Goal: Task Accomplishment & Management: Use online tool/utility

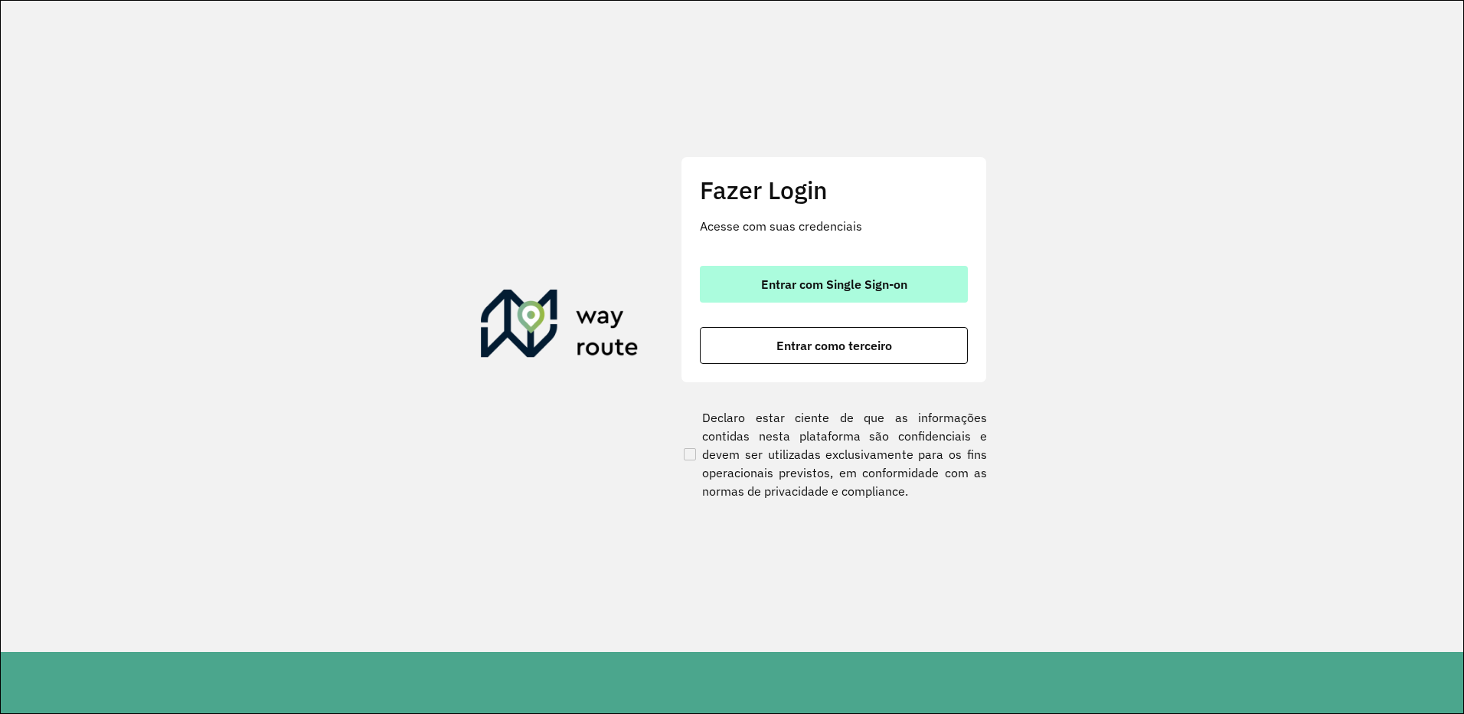
click at [841, 279] on span "Entrar com Single Sign-on" at bounding box center [834, 284] width 146 height 12
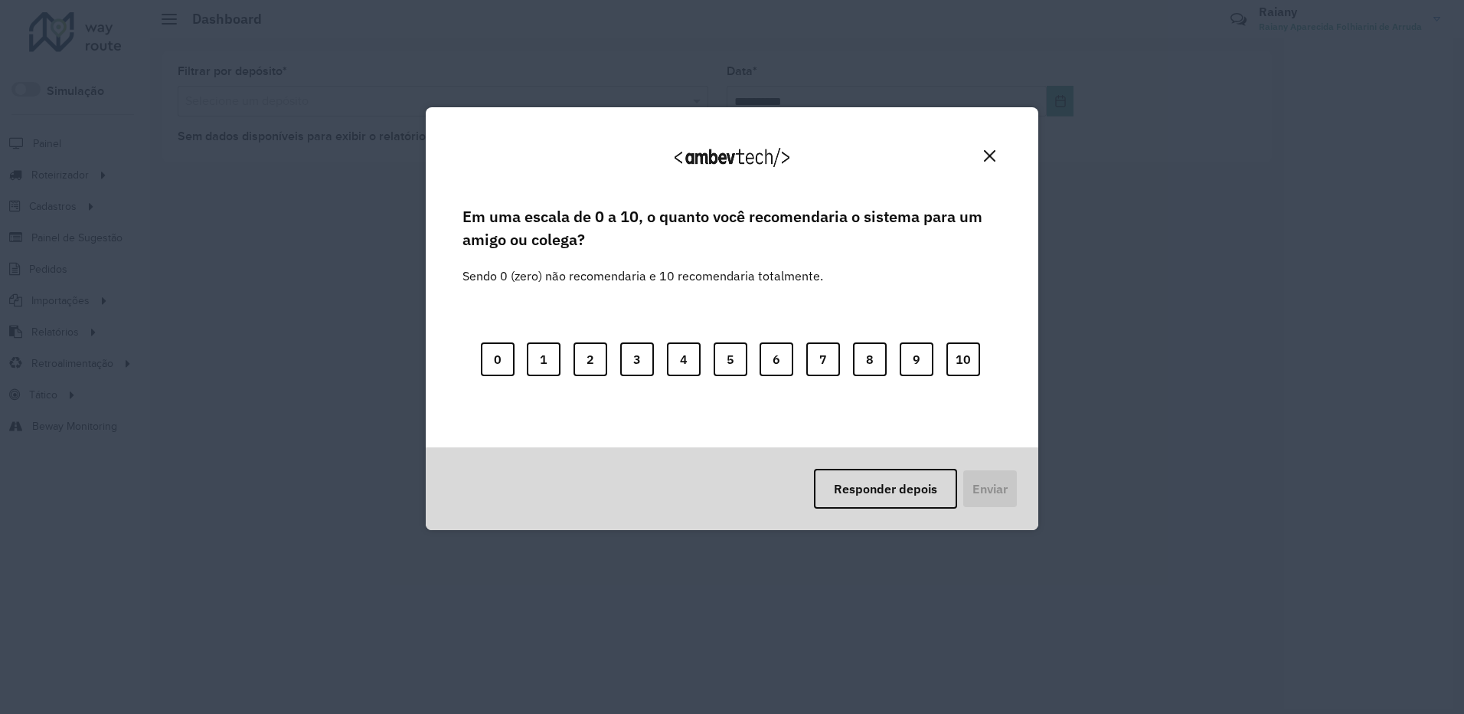
click at [995, 156] on button "Close" at bounding box center [990, 156] width 24 height 24
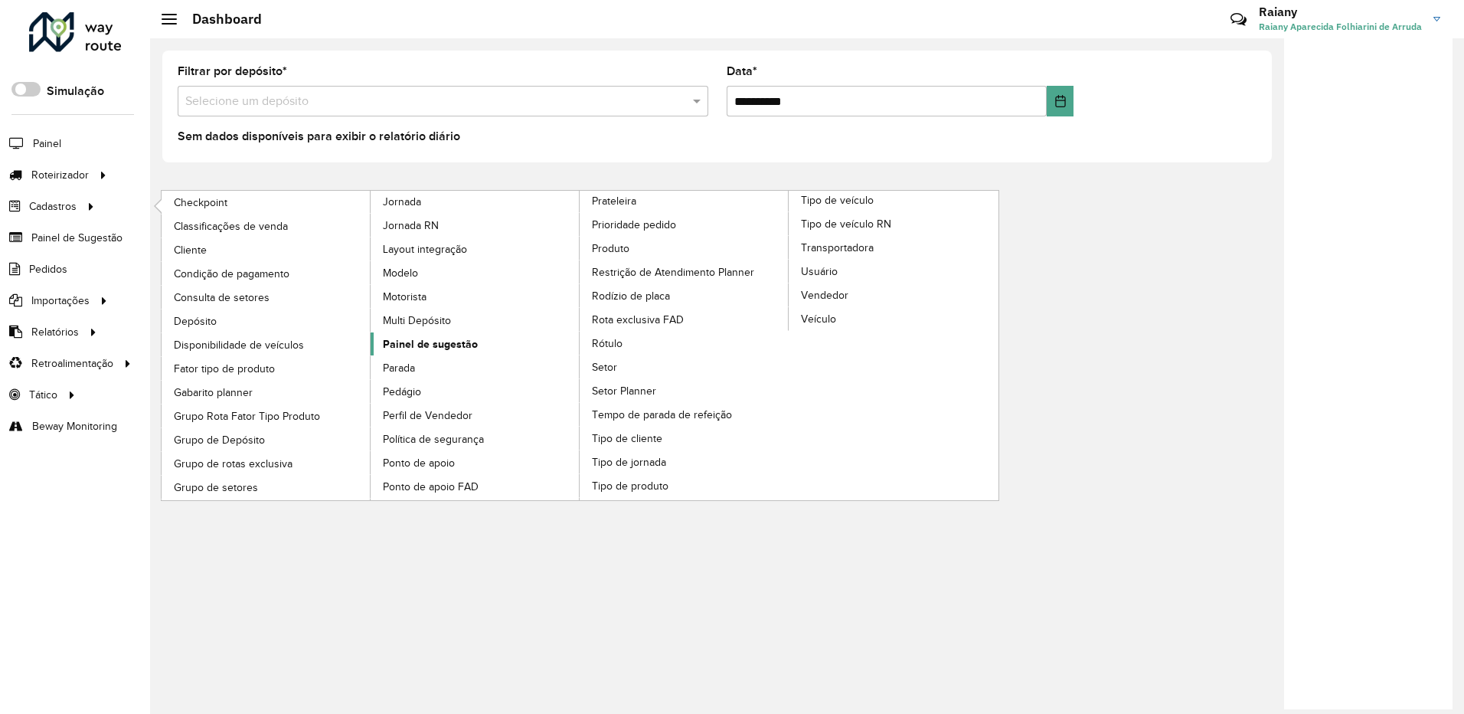
click at [415, 348] on span "Painel de sugestão" at bounding box center [430, 344] width 95 height 16
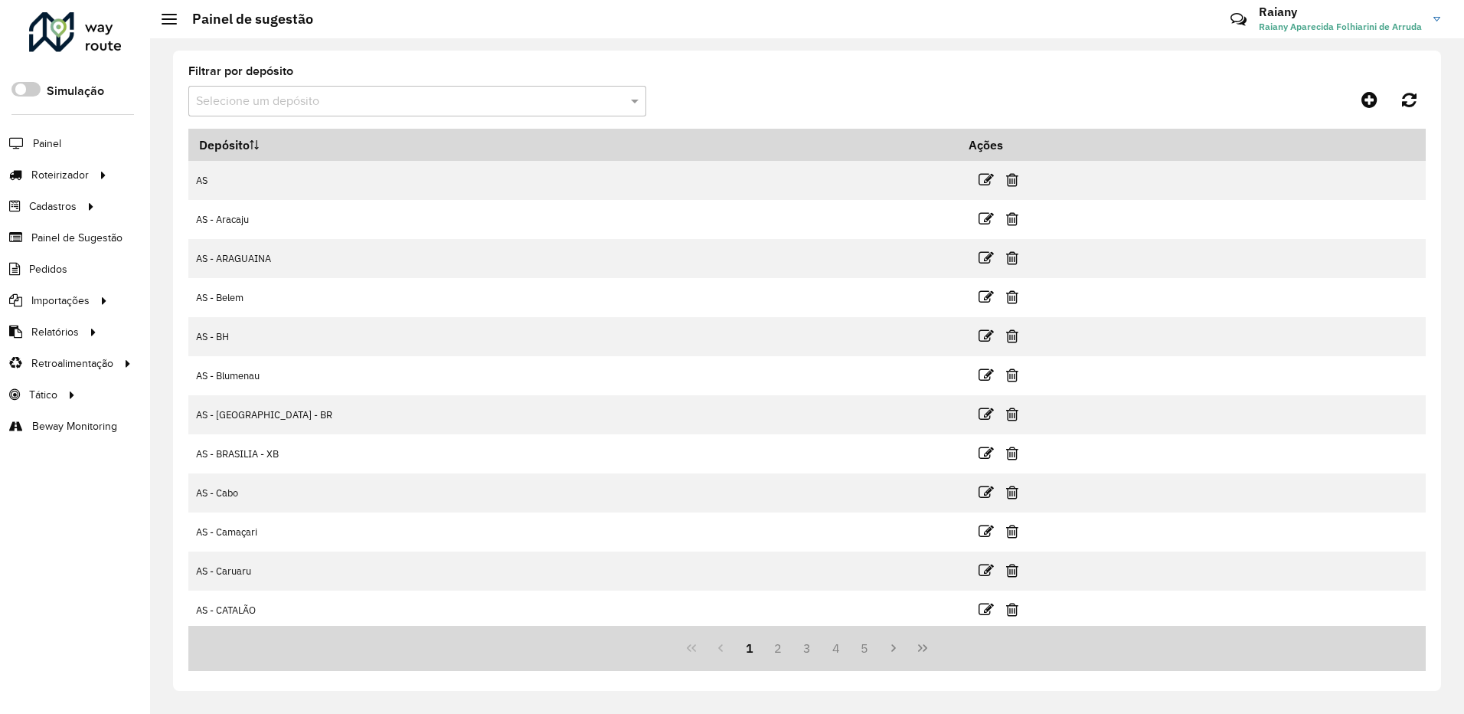
click at [536, 96] on input "text" at bounding box center [402, 102] width 412 height 18
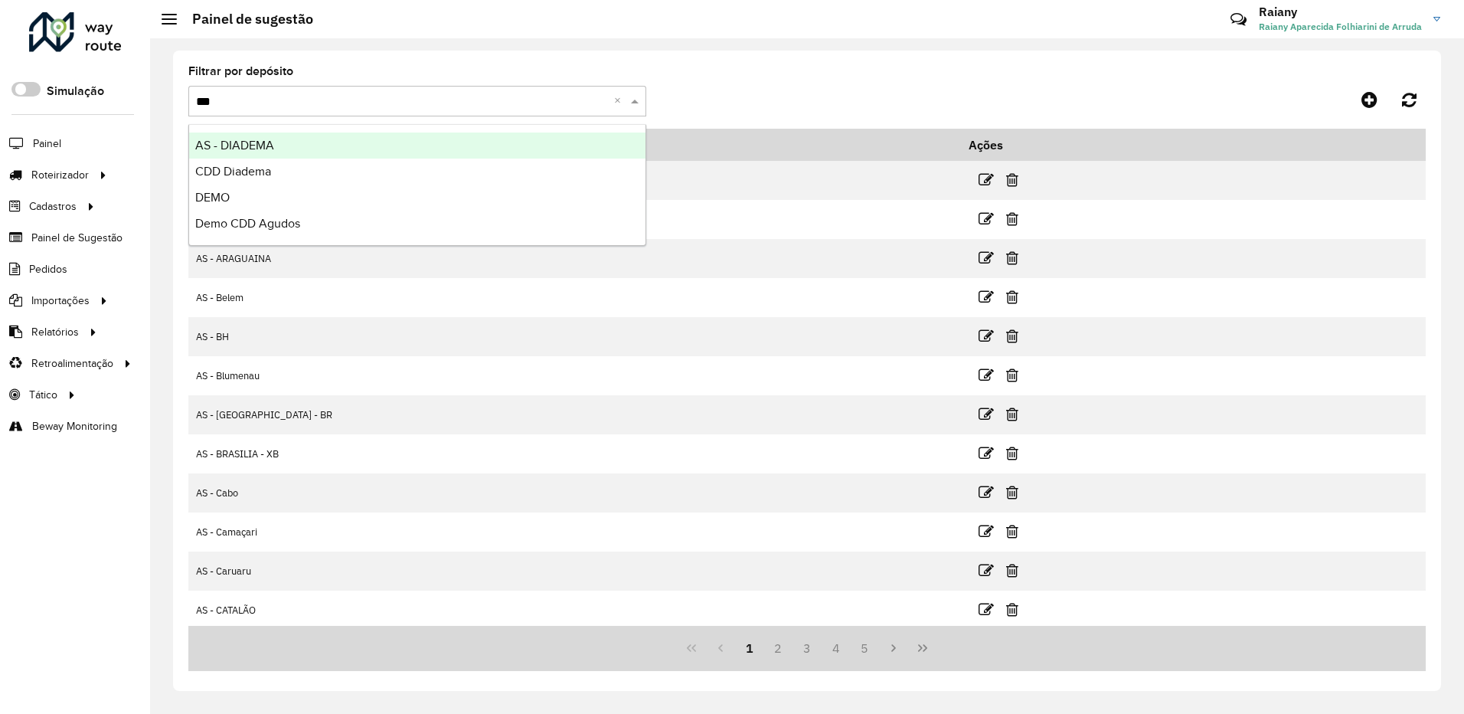
type input "****"
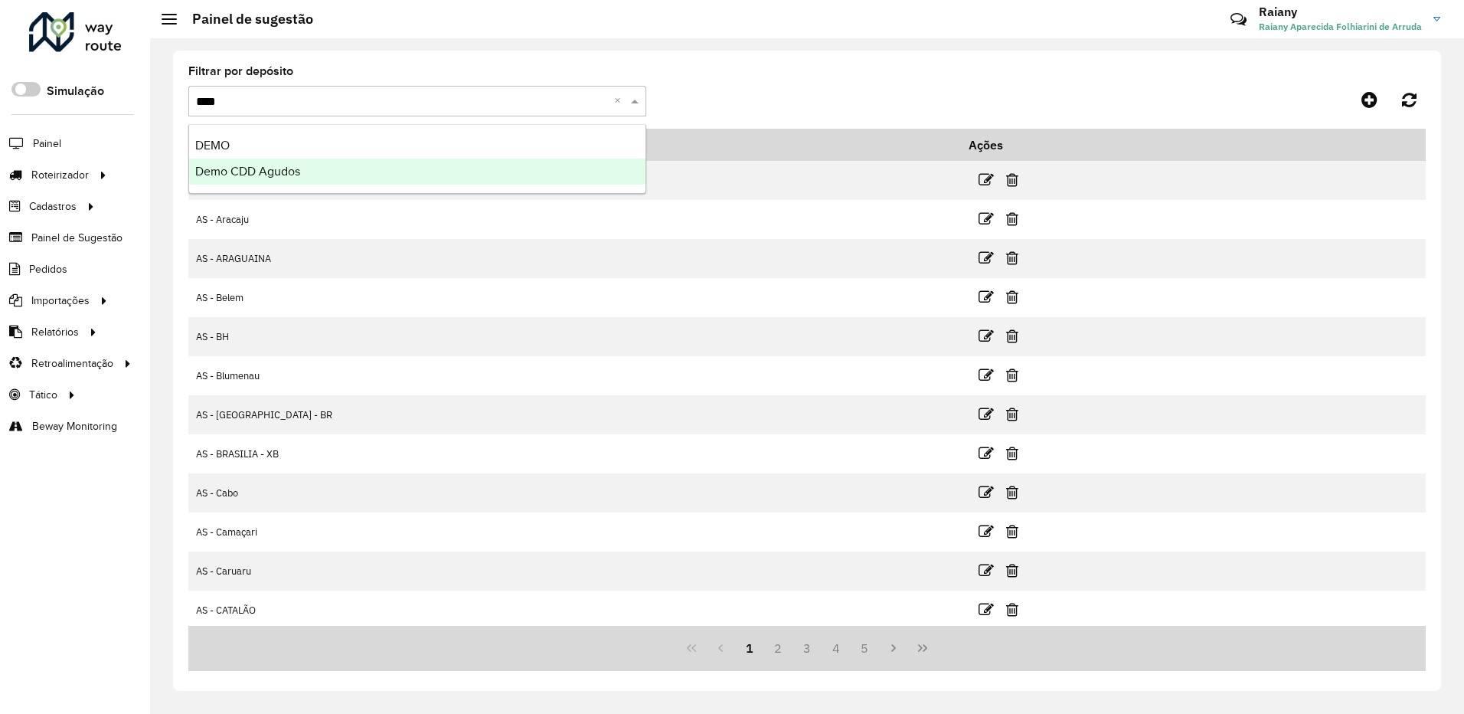
click at [329, 162] on div "Demo CDD Agudos" at bounding box center [417, 171] width 456 height 26
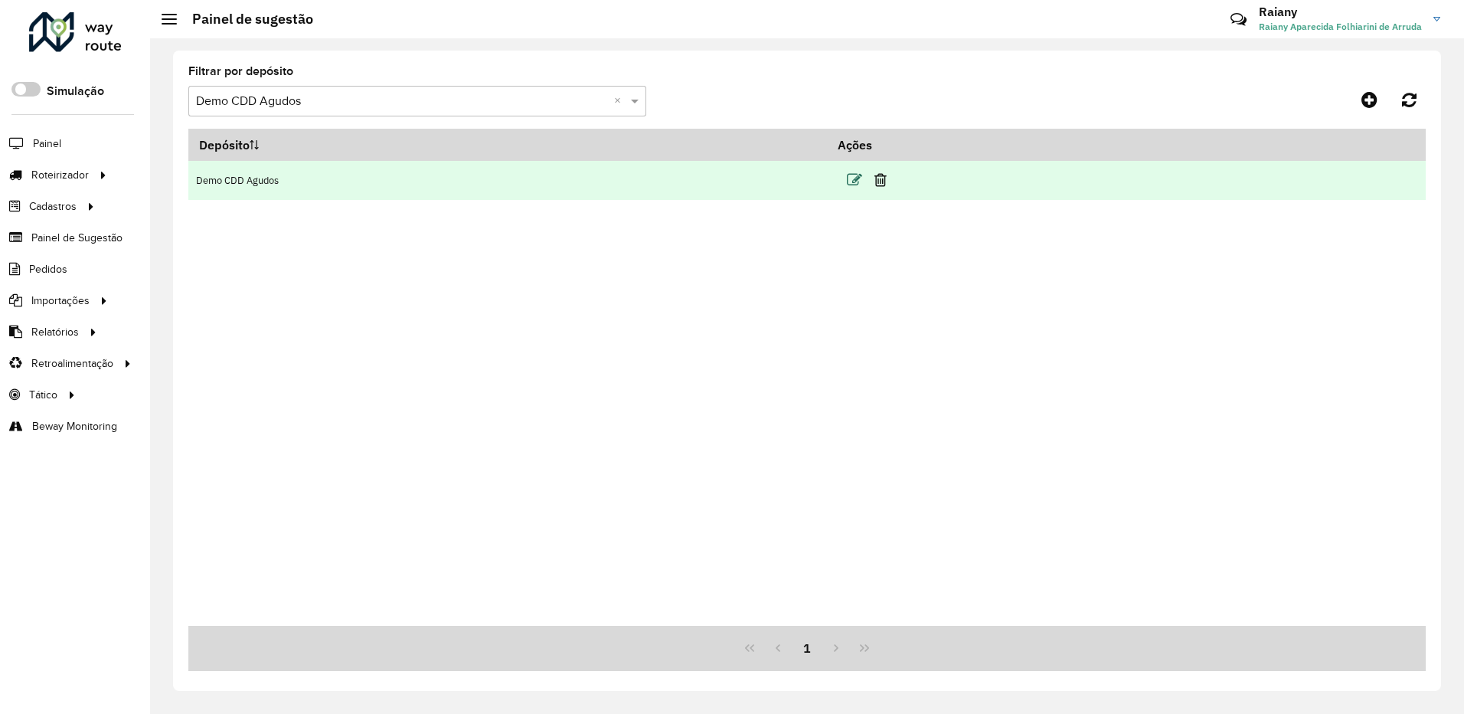
click at [854, 179] on icon at bounding box center [854, 179] width 15 height 15
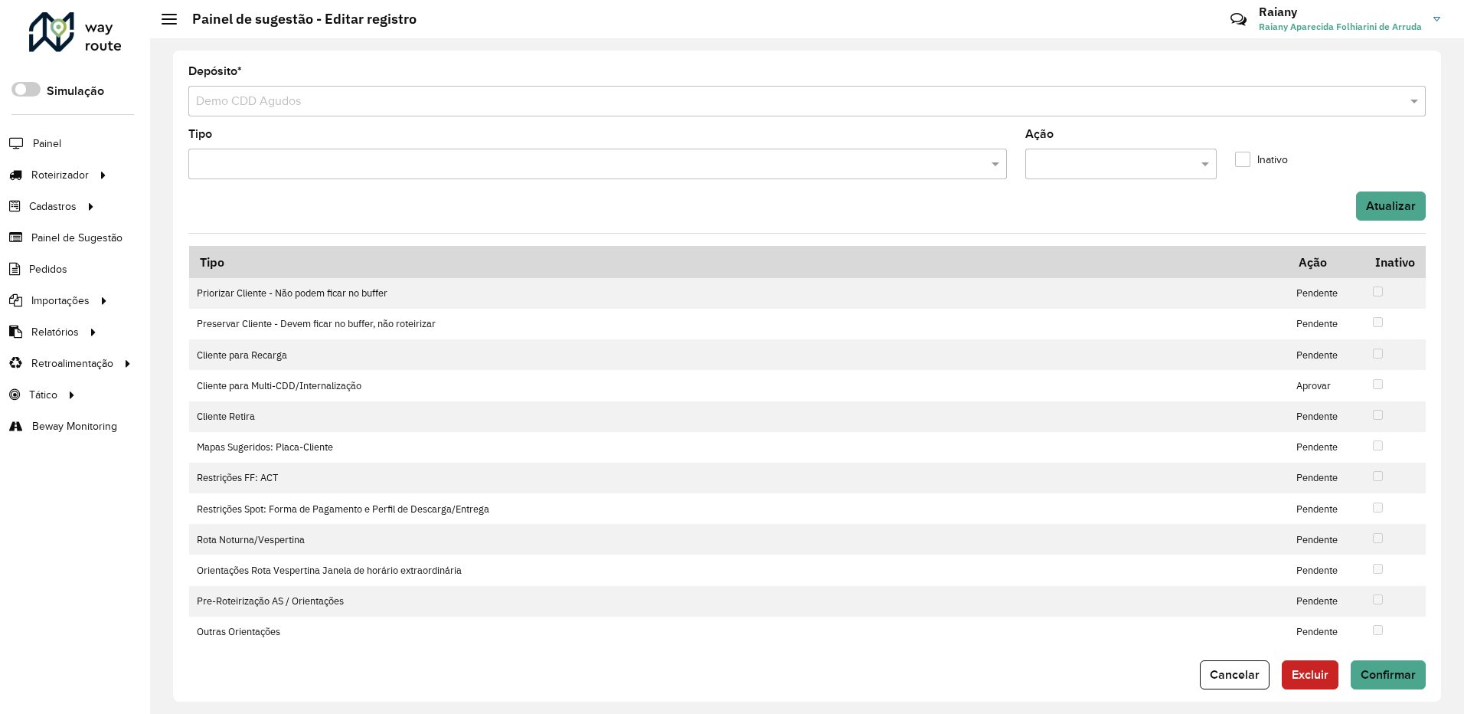
click at [427, 169] on input "text" at bounding box center [589, 164] width 795 height 18
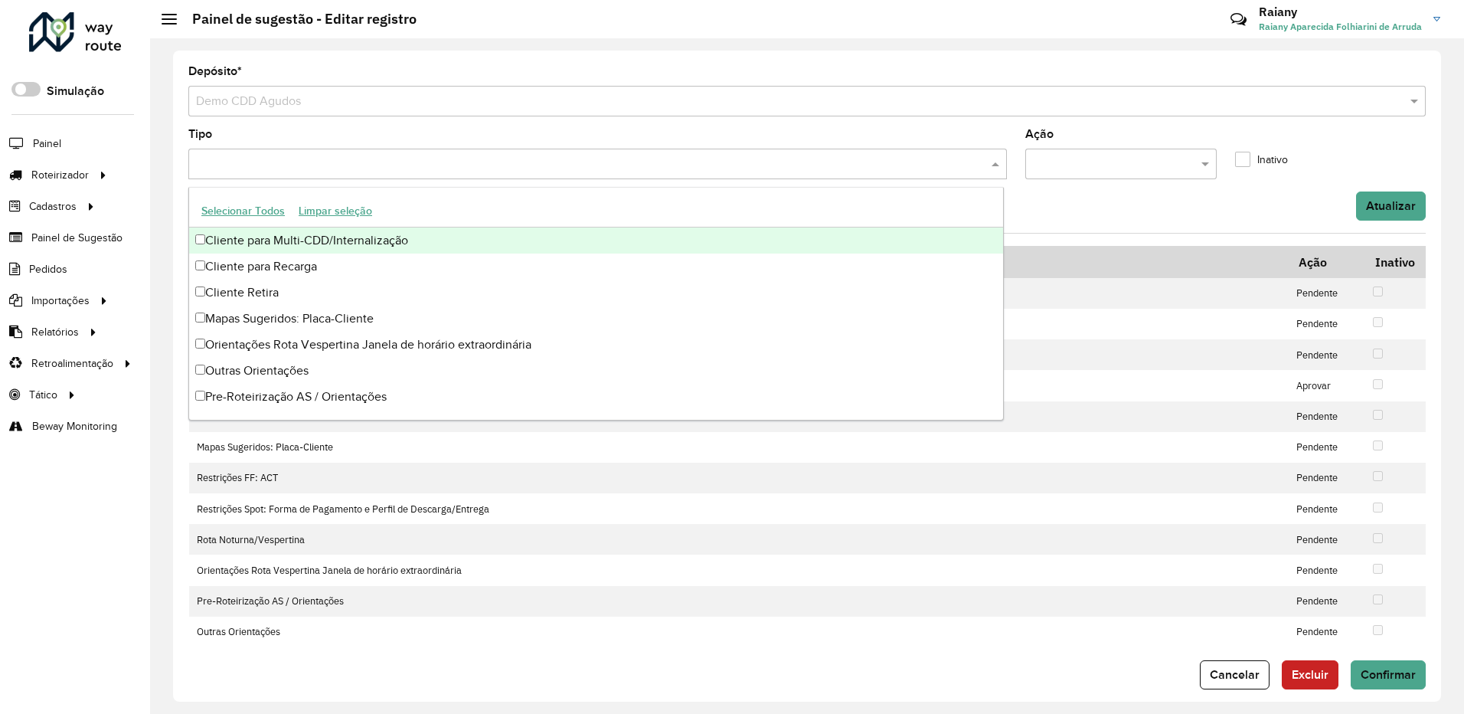
click at [328, 239] on div "Cliente para Multi-CDD/Internalização" at bounding box center [596, 240] width 814 height 26
click at [1086, 187] on formly-field "Ação" at bounding box center [1120, 160] width 209 height 63
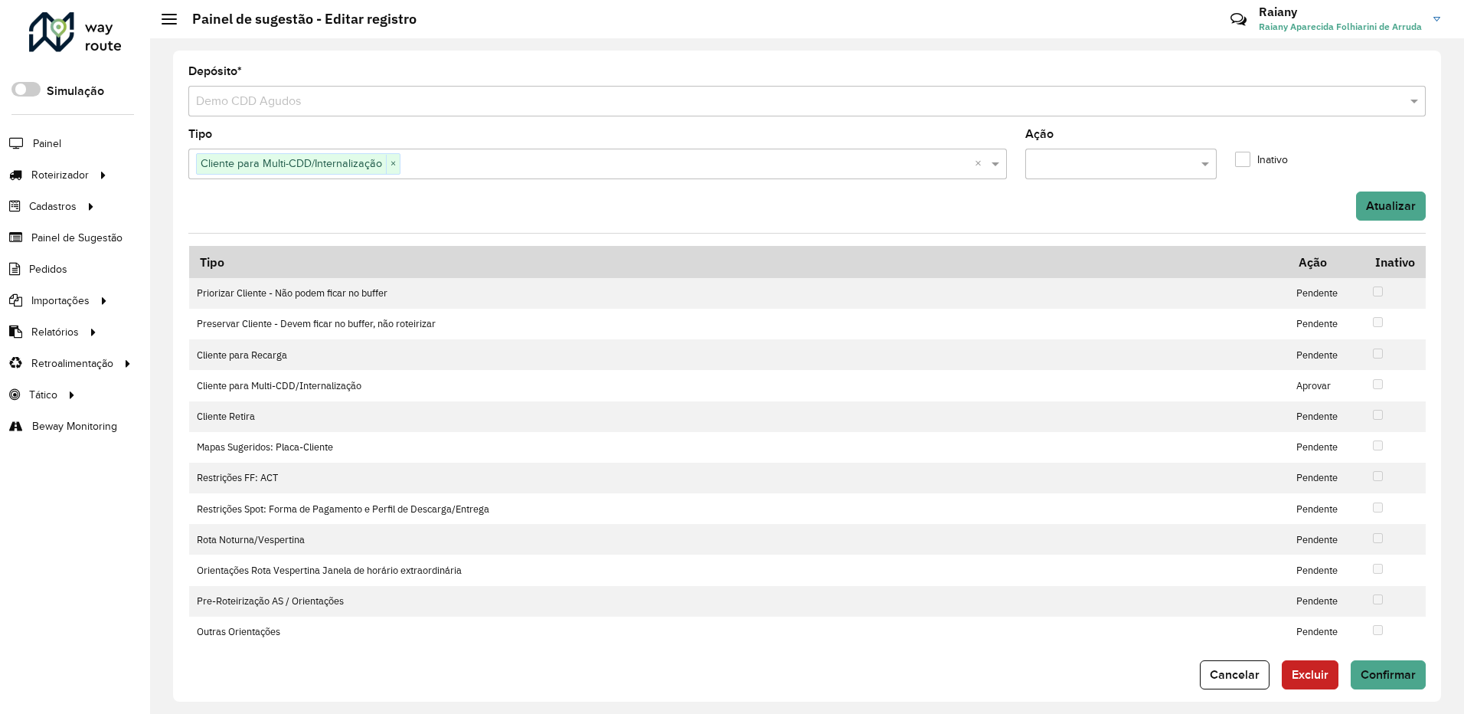
click at [1068, 170] on input "text" at bounding box center [1105, 164] width 145 height 18
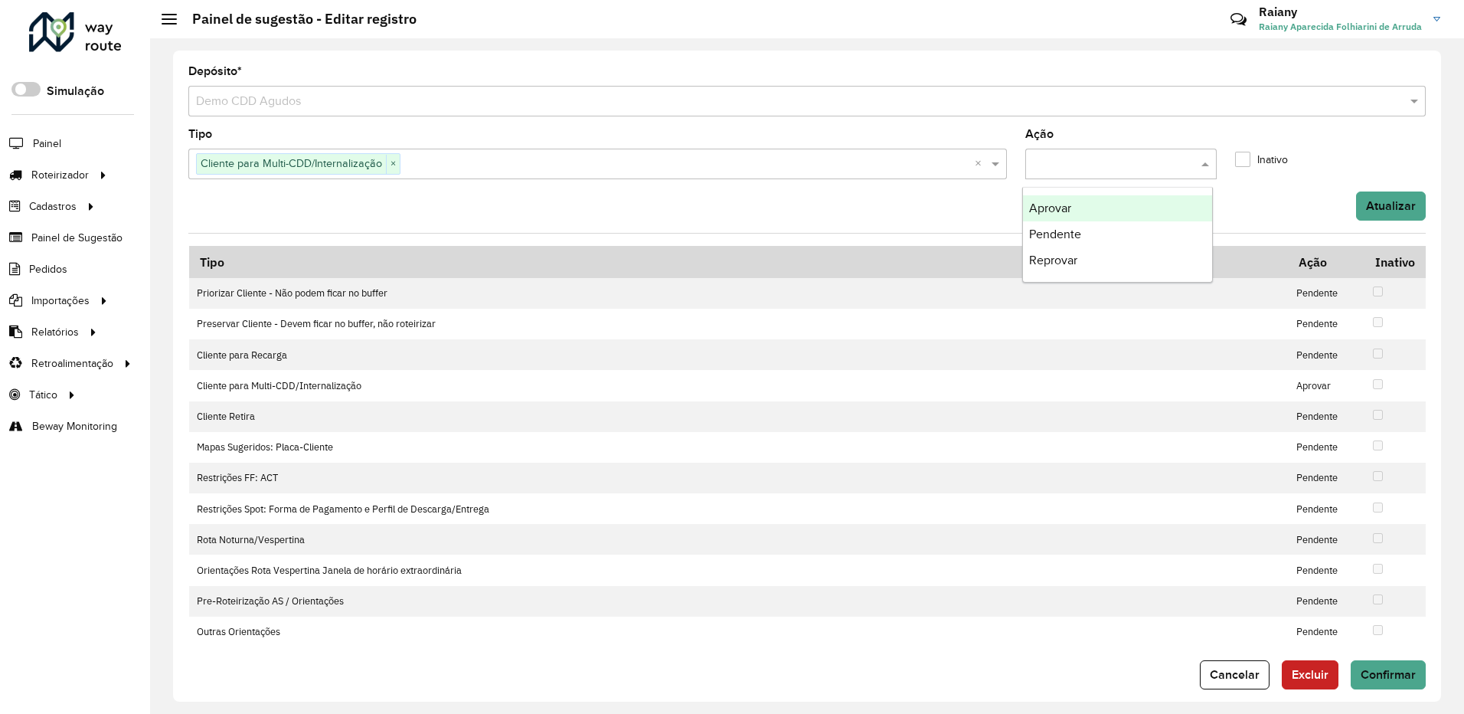
click at [1066, 212] on span "Aprovar" at bounding box center [1050, 207] width 42 height 13
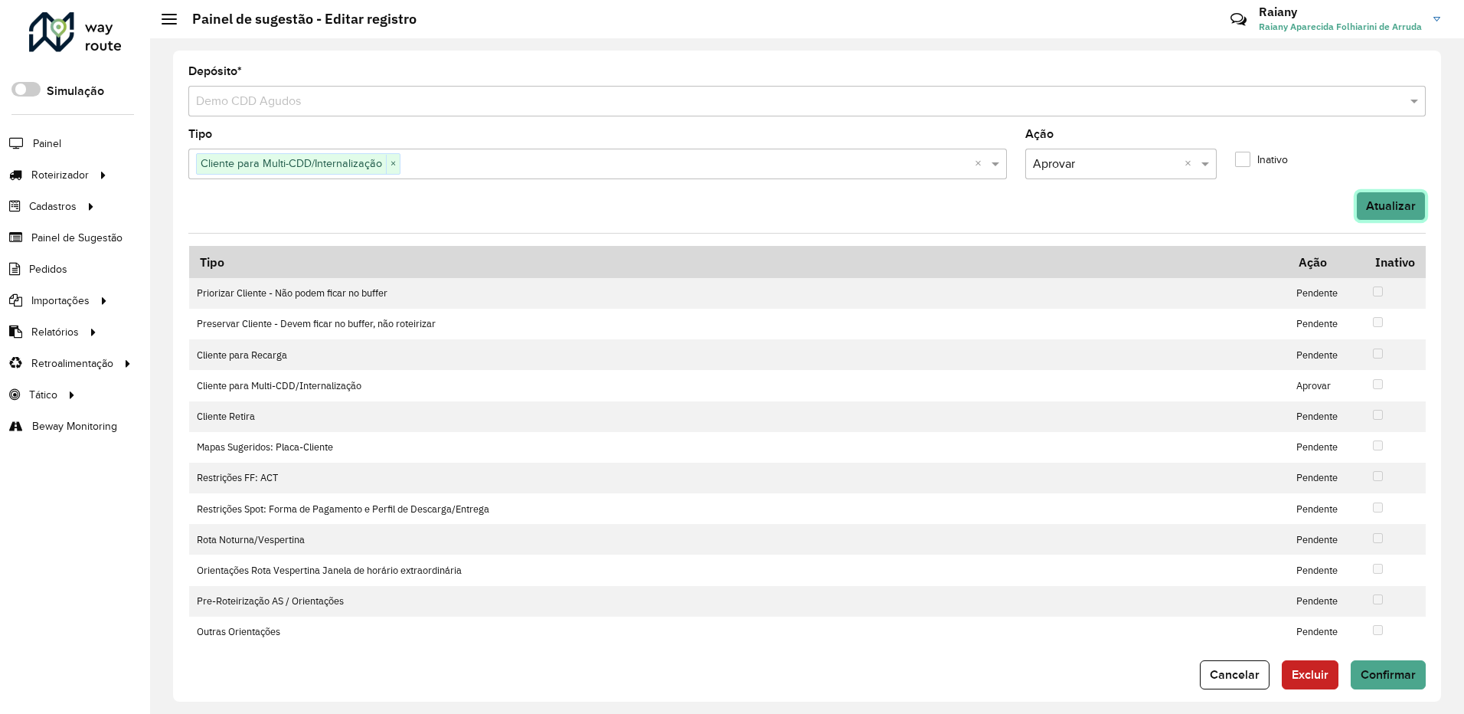
click at [1373, 202] on button "Atualizar" at bounding box center [1391, 205] width 70 height 29
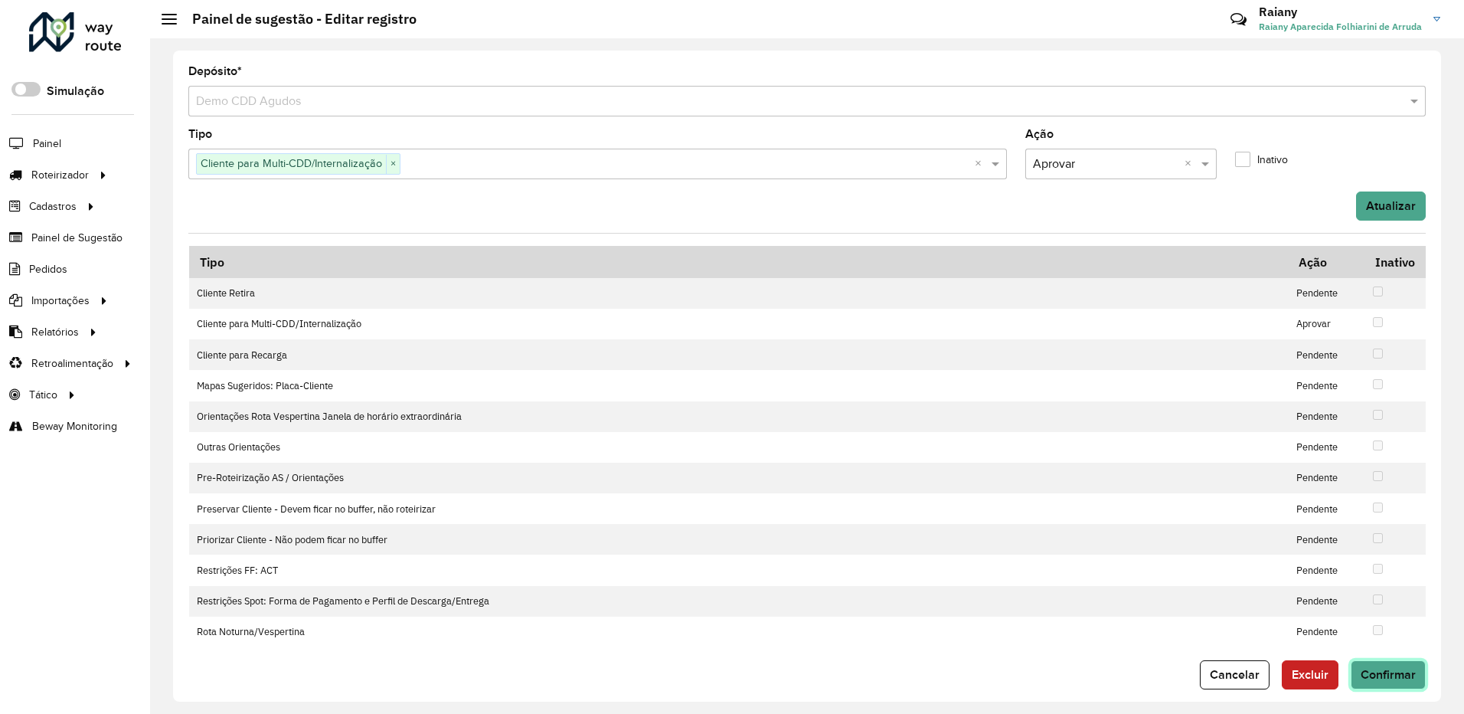
click at [1394, 674] on span "Confirmar" at bounding box center [1387, 674] width 55 height 13
